Goal: Transaction & Acquisition: Purchase product/service

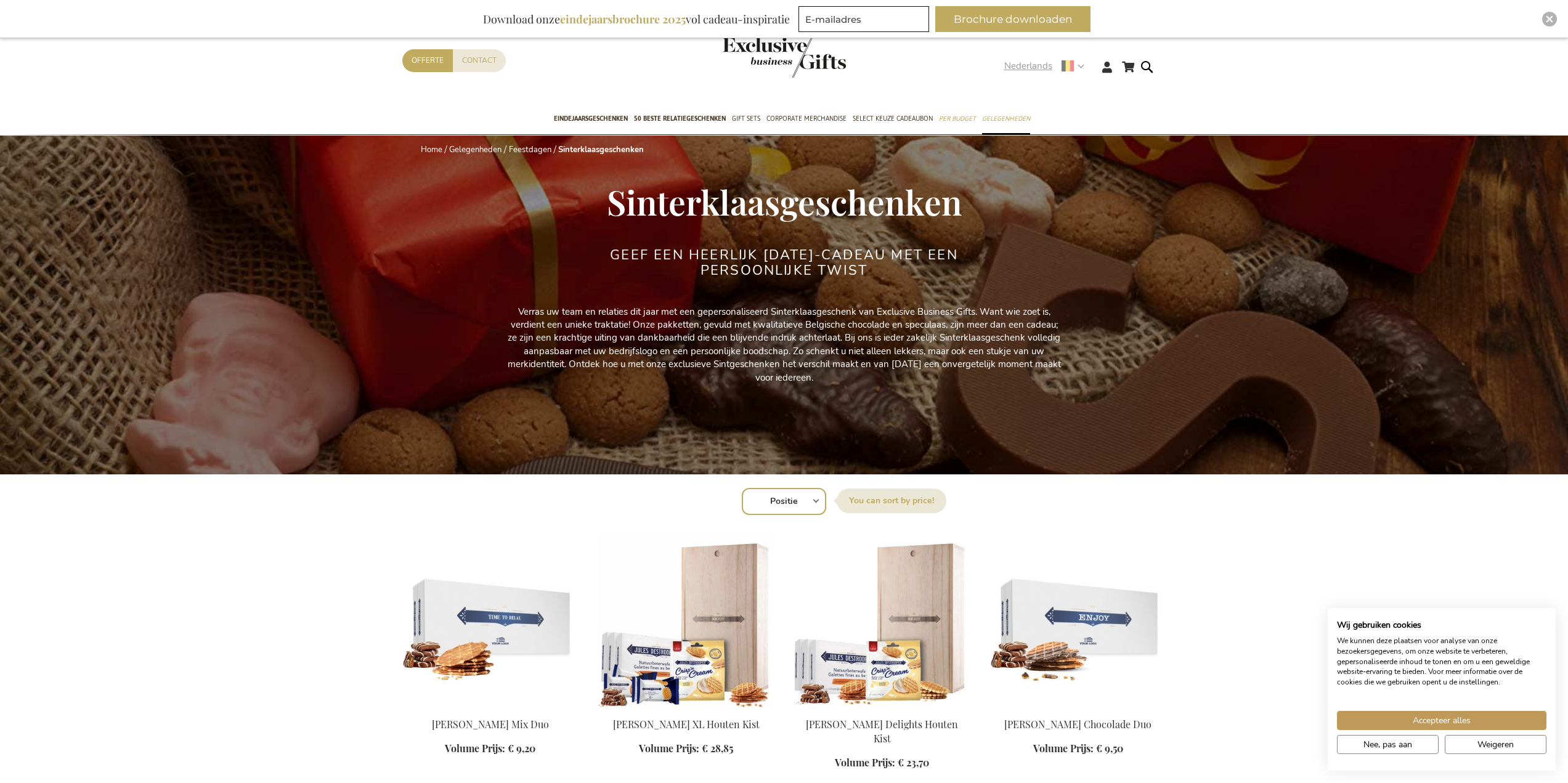
click at [1029, 64] on span "Nederlands" at bounding box center [1028, 66] width 48 height 14
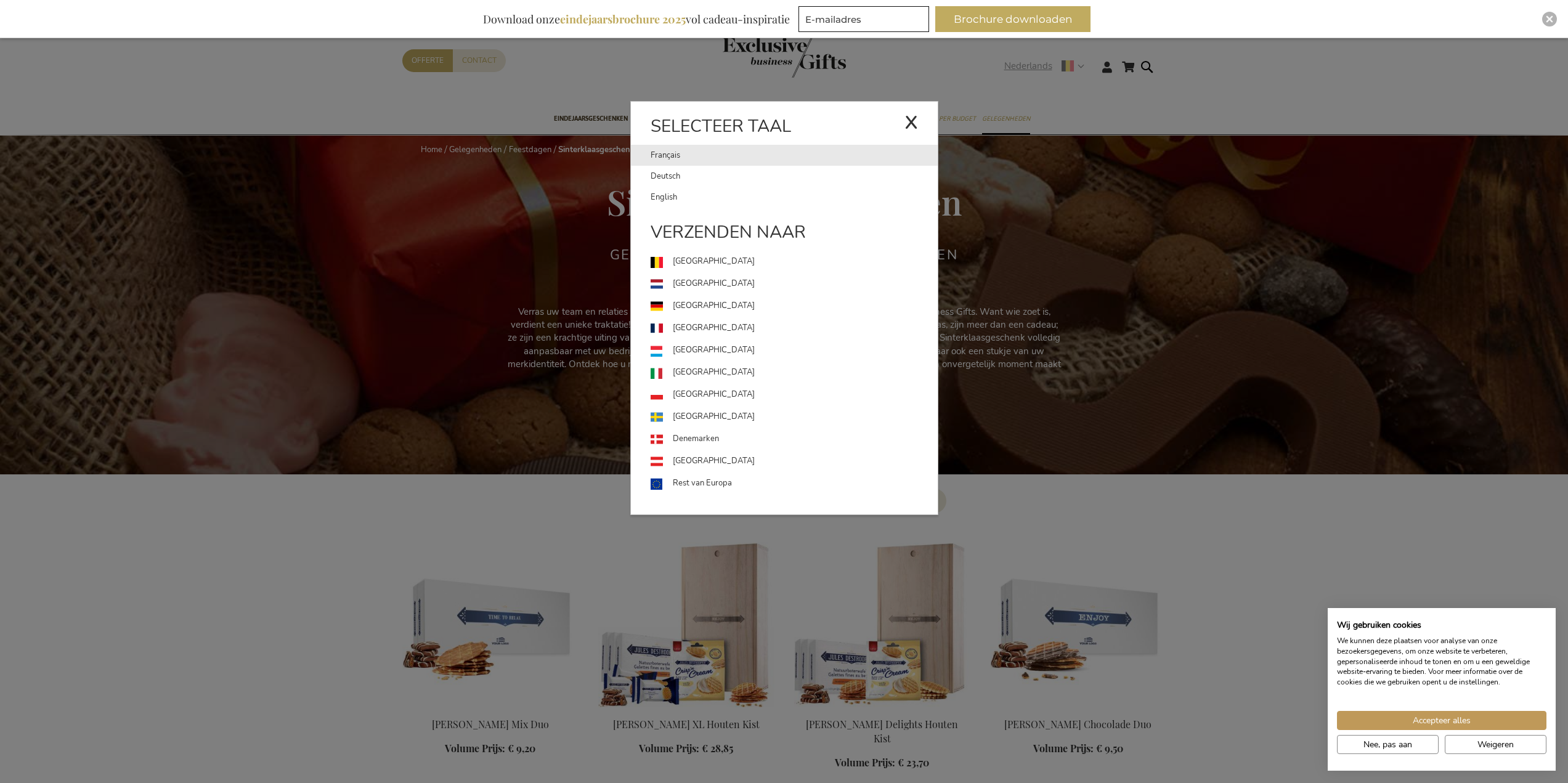
click at [666, 153] on link "Français" at bounding box center [777, 155] width 254 height 21
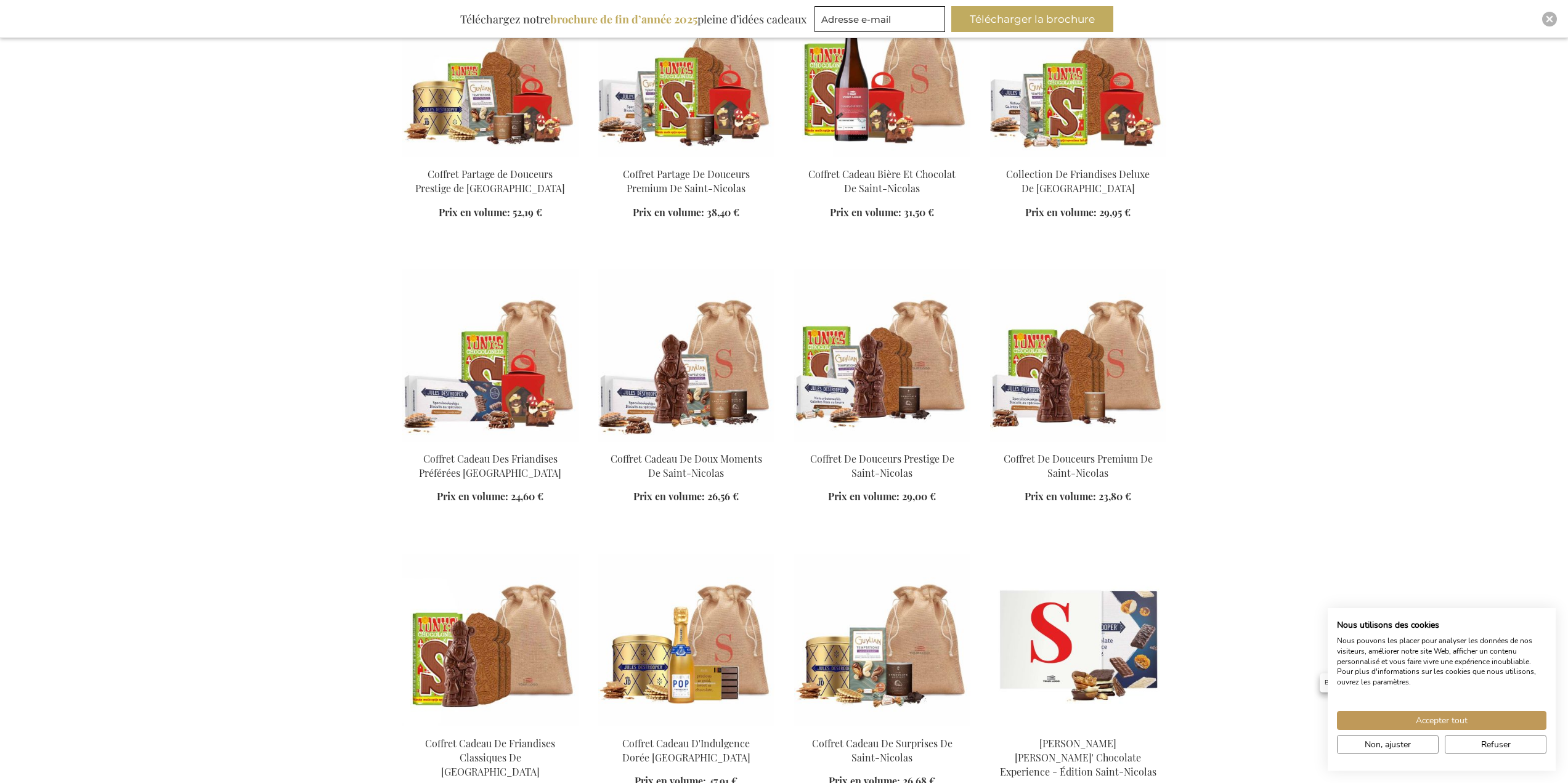
scroll to position [1170, 0]
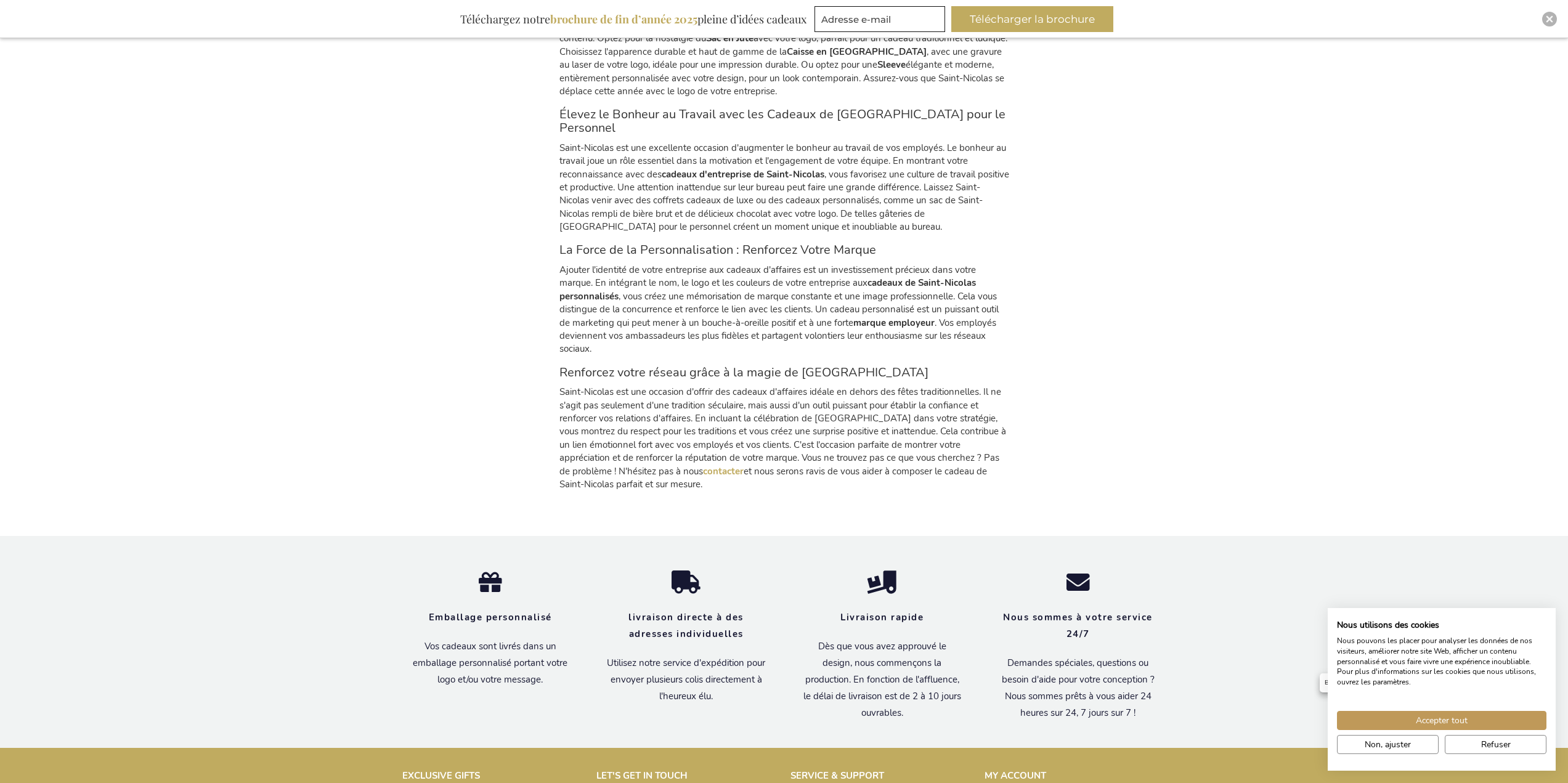
scroll to position [2525, 0]
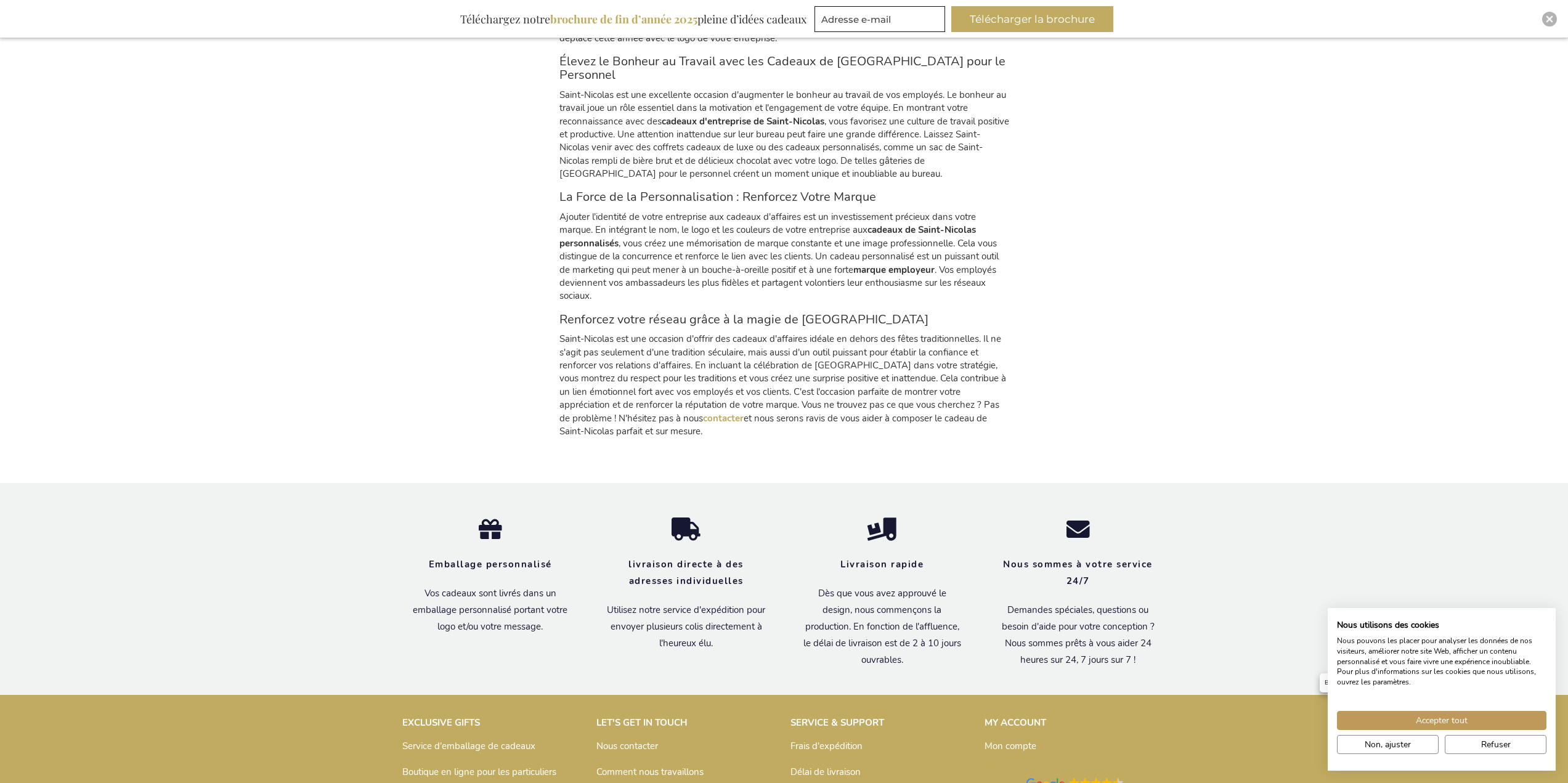
click at [683, 558] on strong "livraison directe à des adresses individuelles" at bounding box center [686, 572] width 115 height 29
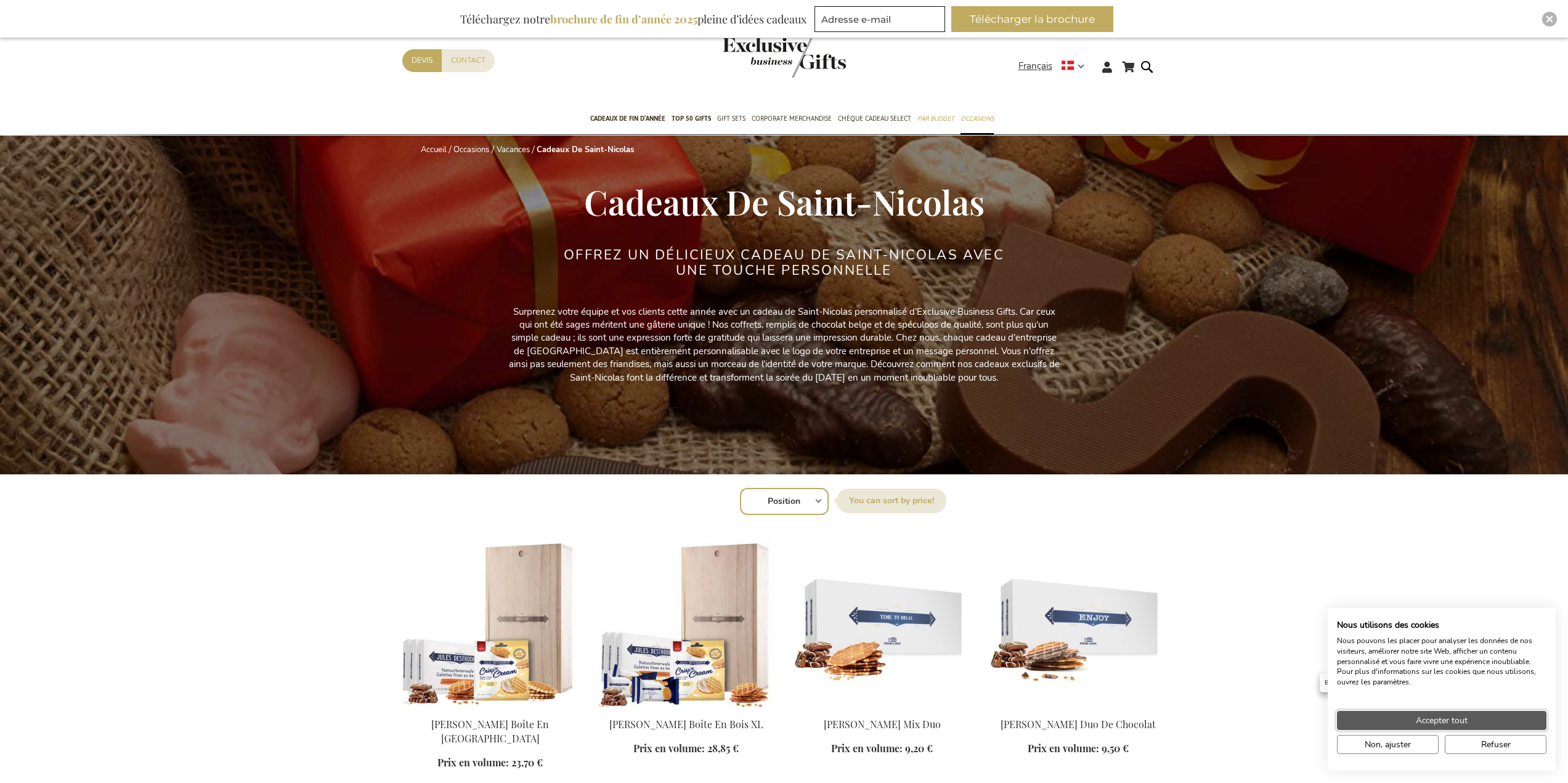
click at [1437, 721] on span "Accepter tout" at bounding box center [1442, 720] width 52 height 13
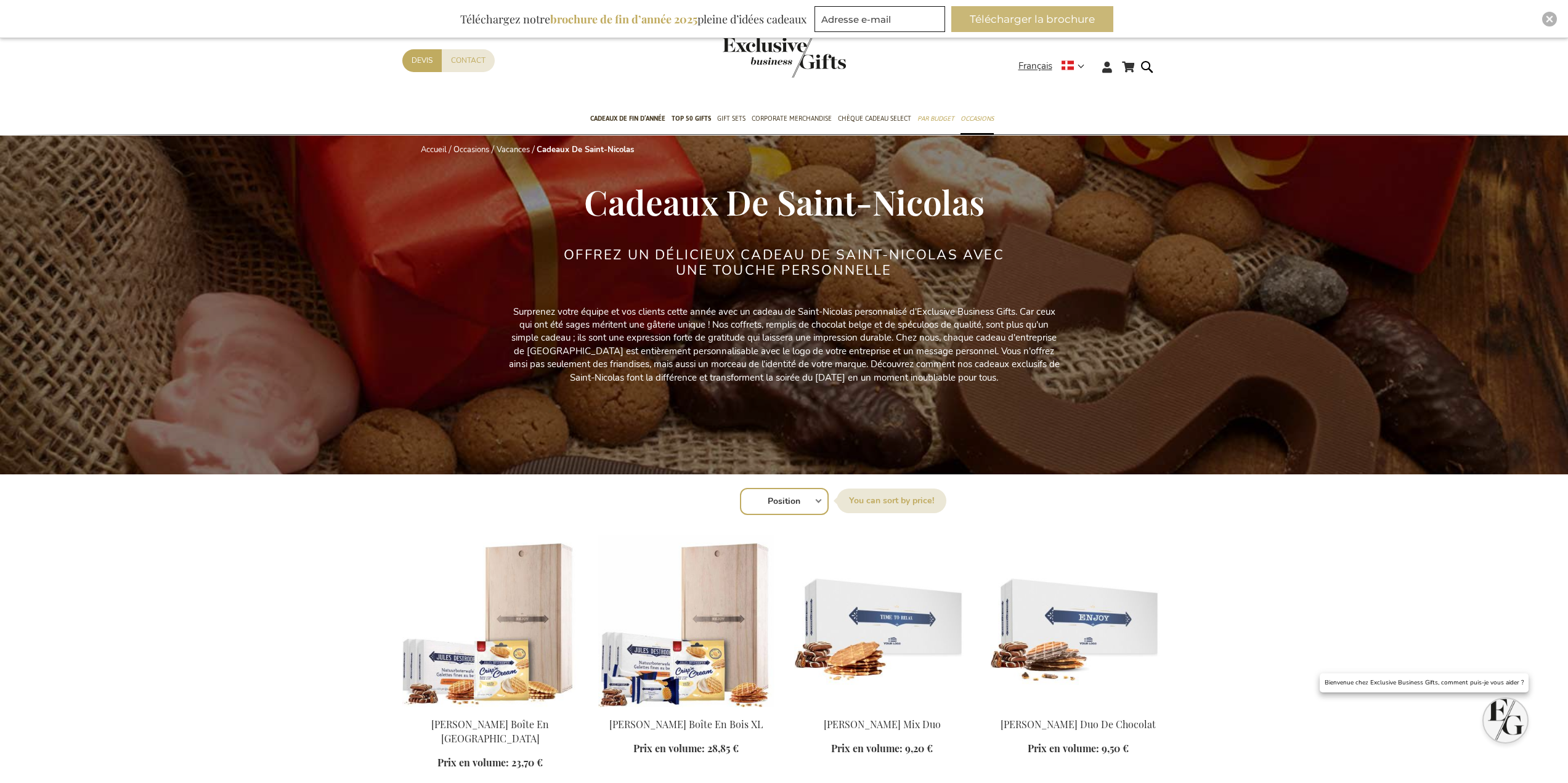
click at [1063, 23] on button "Télécharger la brochure" at bounding box center [1032, 19] width 162 height 26
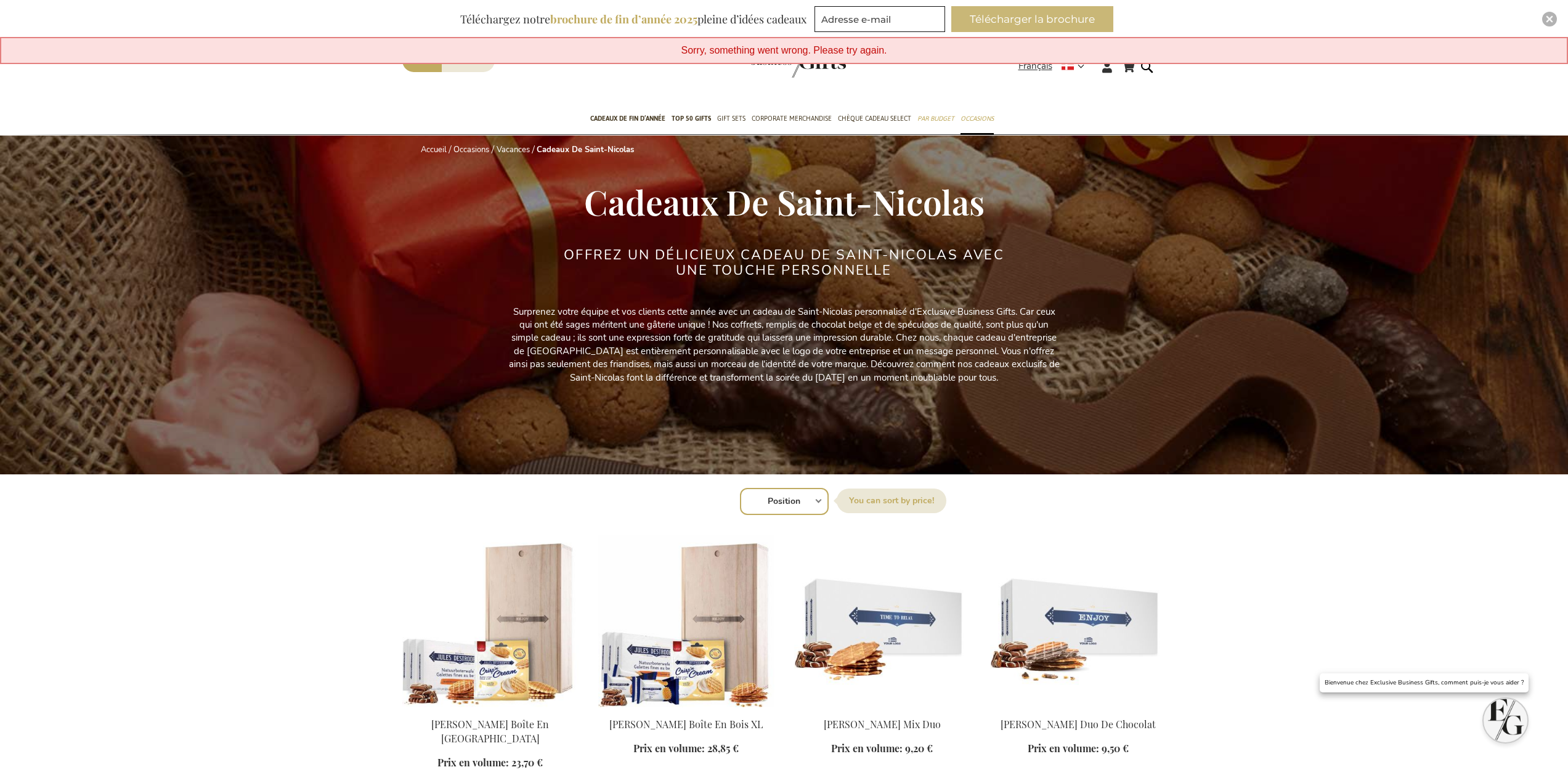
click at [1039, 17] on button "Télécharger la brochure" at bounding box center [1032, 19] width 162 height 26
click at [724, 234] on div "Cadeaux De Saint-Nicolas" at bounding box center [784, 215] width 764 height 64
click at [819, 501] on div "Trier par Position Best Sellers Les plus consultés Nouveau Biggest Saving Price…" at bounding box center [784, 500] width 751 height 30
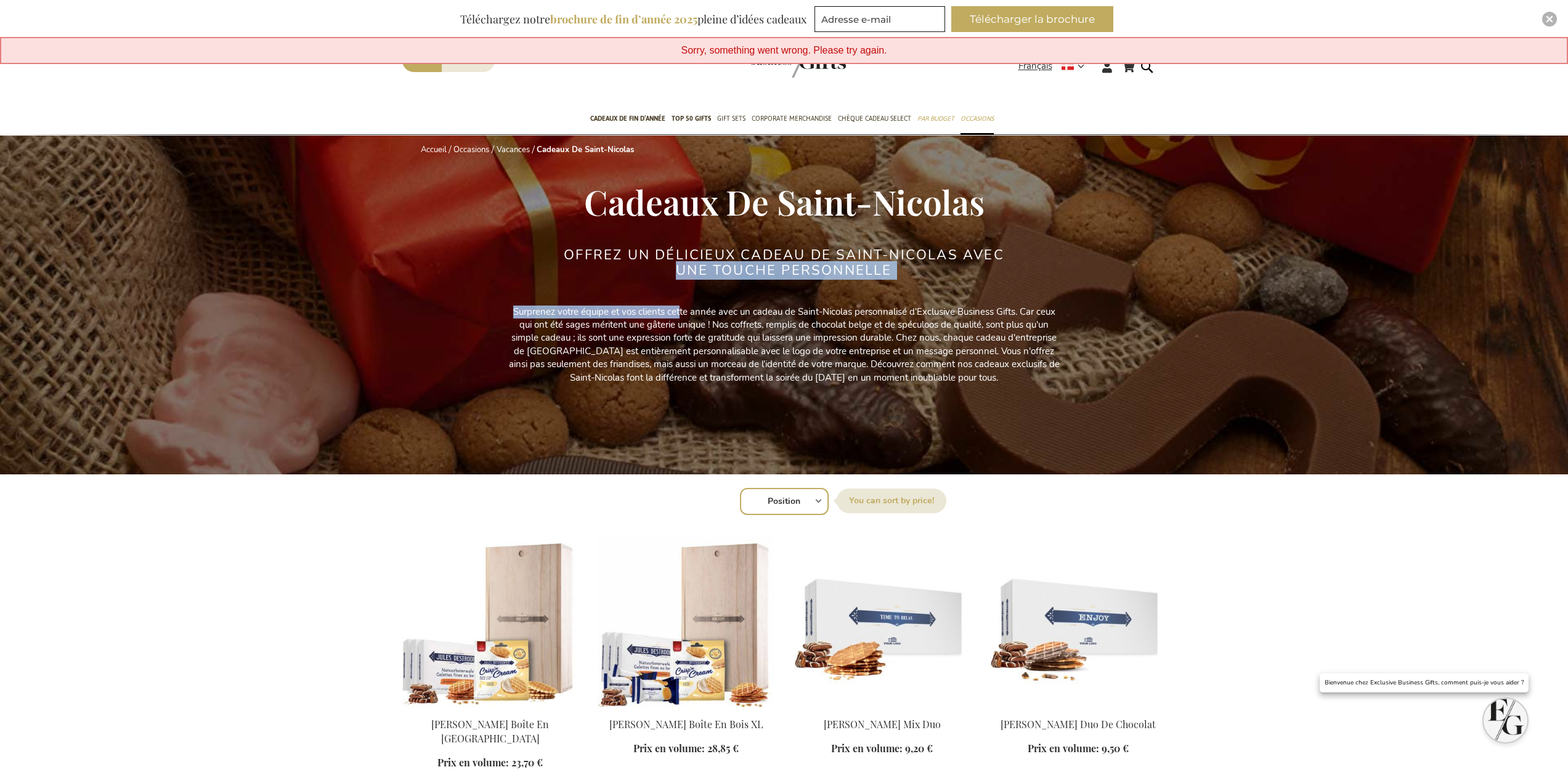
click at [680, 304] on div "Accueil Occasions Vacances Cadeaux De Saint-Nicolas Cadeaux De Saint-Nicolas Of…" at bounding box center [784, 290] width 764 height 311
click at [574, 150] on strong "Cadeaux De Saint-Nicolas" at bounding box center [585, 150] width 98 height 11
click at [1548, 15] on div "Close" at bounding box center [1550, 19] width 15 height 15
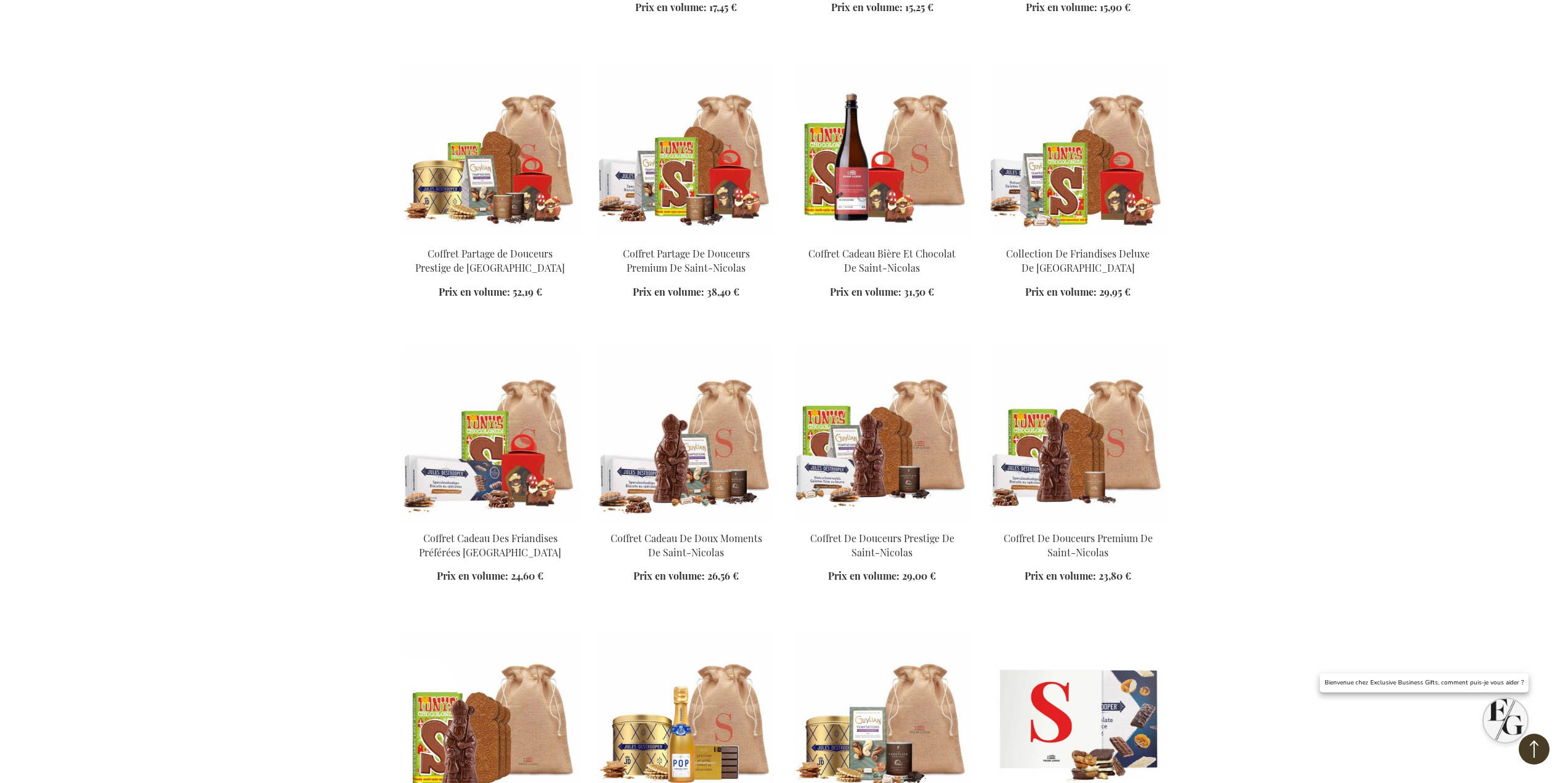
scroll to position [1047, 0]
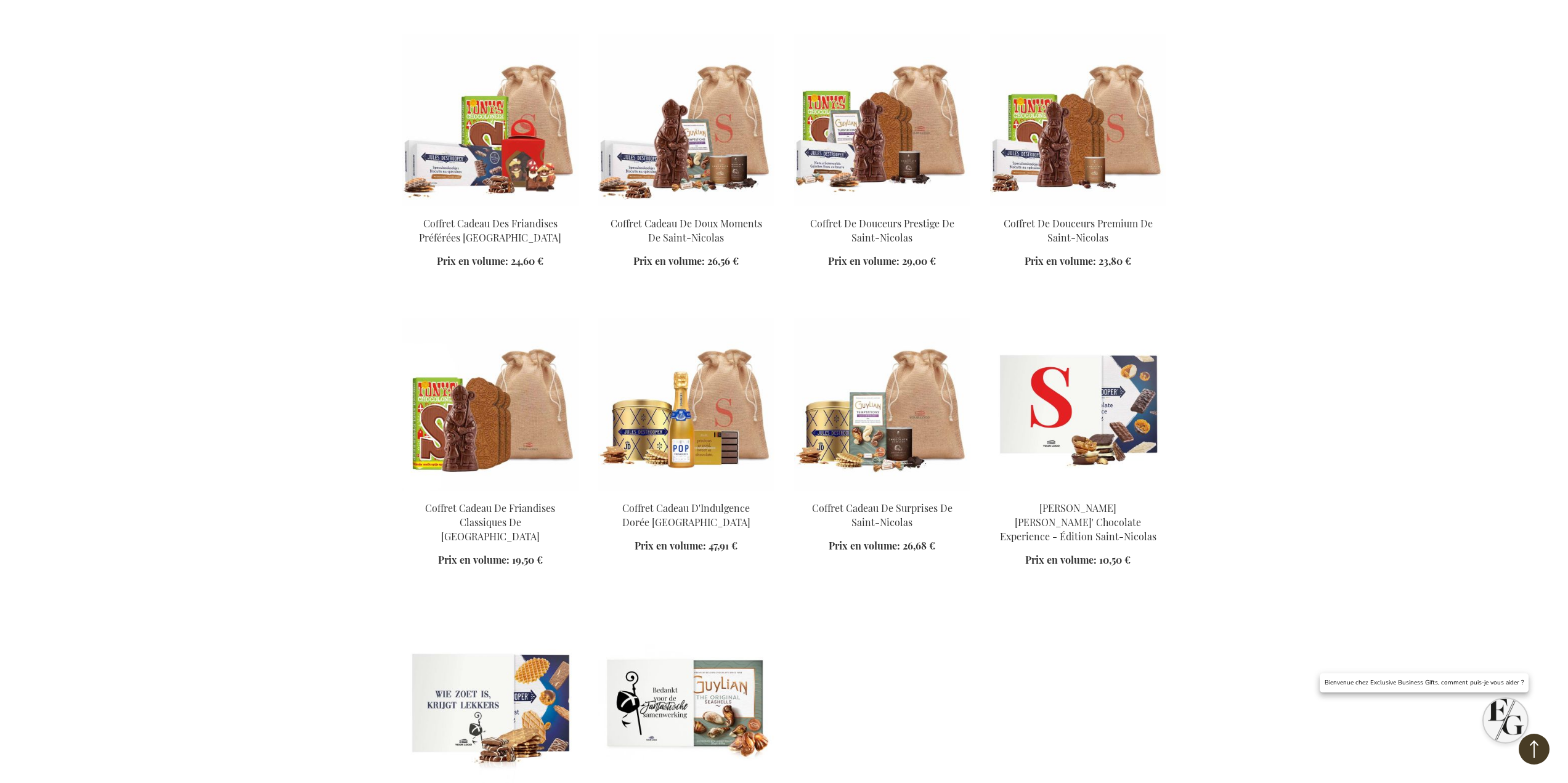
scroll to position [1355, 0]
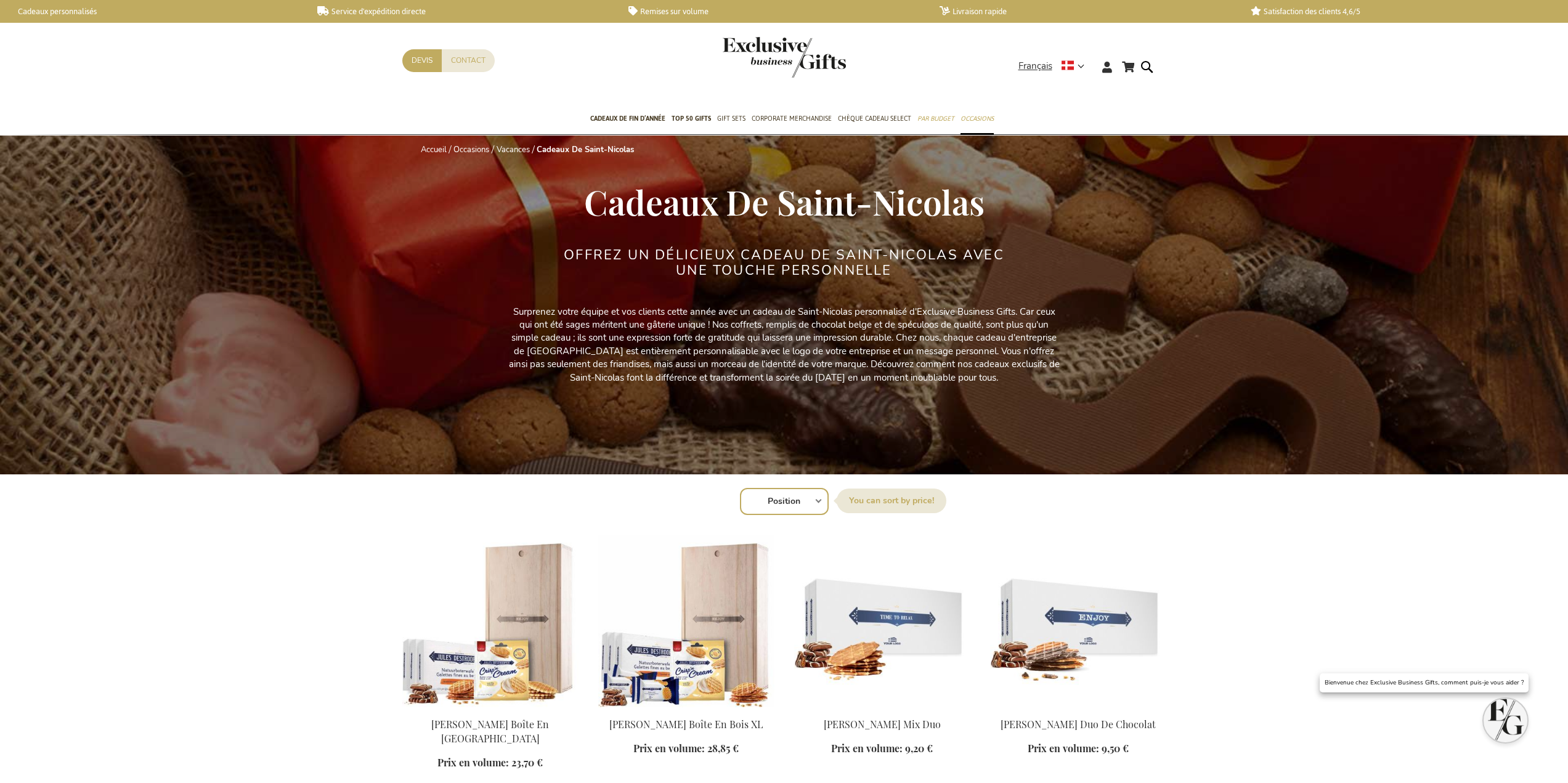
click at [675, 12] on link "Remises sur volume" at bounding box center [775, 11] width 292 height 10
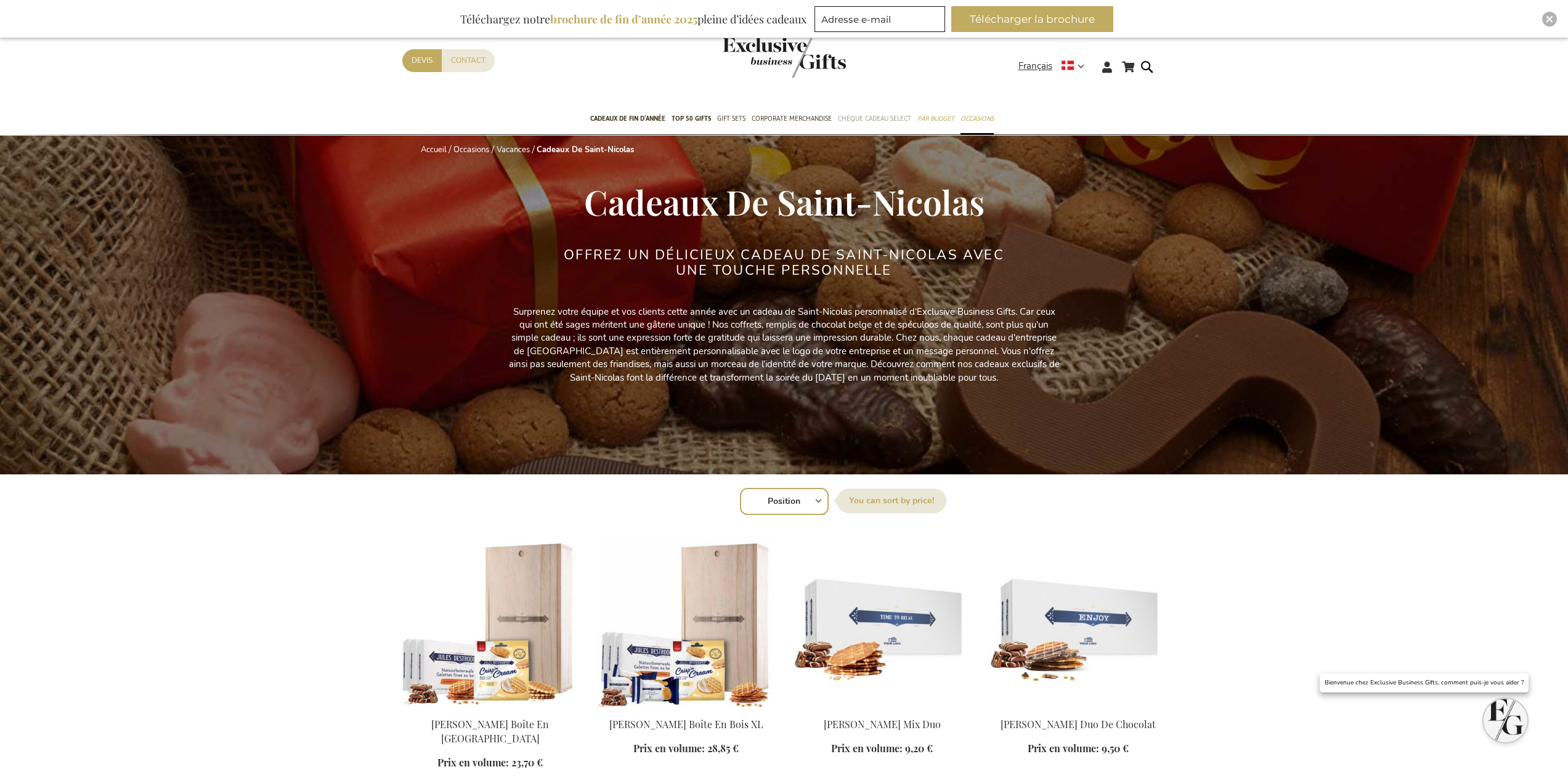
click at [878, 118] on span "Chèque Cadeau Select" at bounding box center [875, 118] width 73 height 13
